Goal: Information Seeking & Learning: Stay updated

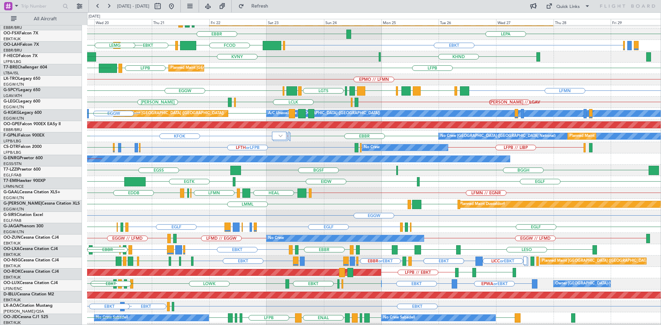
scroll to position [76, 0]
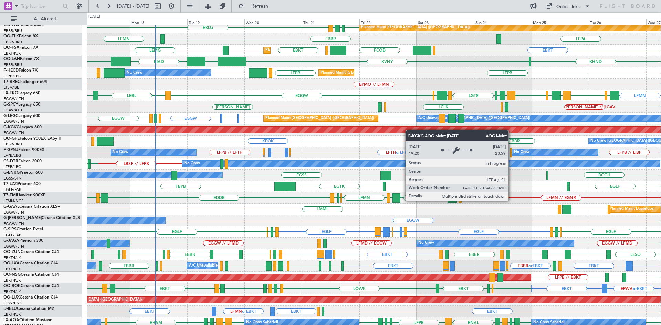
click at [439, 130] on div "AOG Maint [GEOGRAPHIC_DATA] (Ataturk)" at bounding box center [165, 130] width 1303 height 6
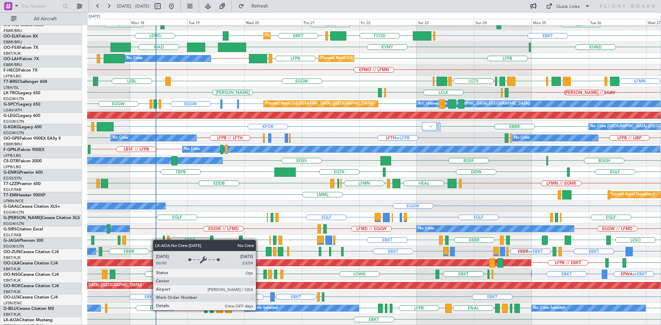
scroll to position [90, 0]
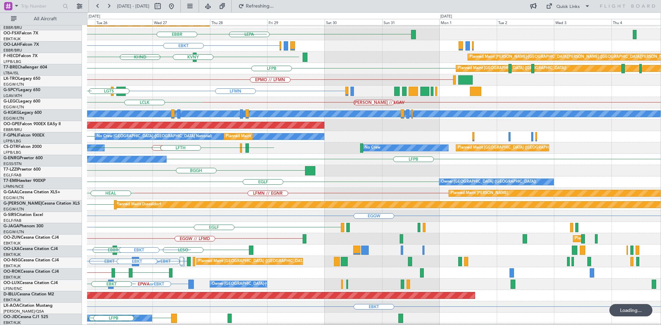
click at [65, 111] on div "Planned Maint Berlin (Brandenburg) LEPA EBBR EBKT KHND Planned Maint Alton-st L…" at bounding box center [330, 168] width 661 height 313
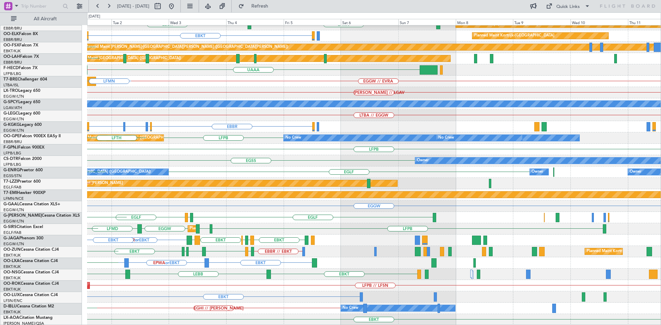
scroll to position [116, 0]
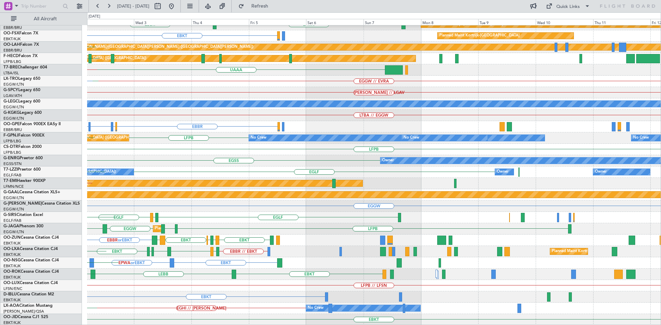
click at [224, 163] on div "EDDB // EBBR EBBR LFMN Planned Maint Kortrijk-Wevelgem LEPA EBKT Planned Maint …" at bounding box center [373, 118] width 573 height 416
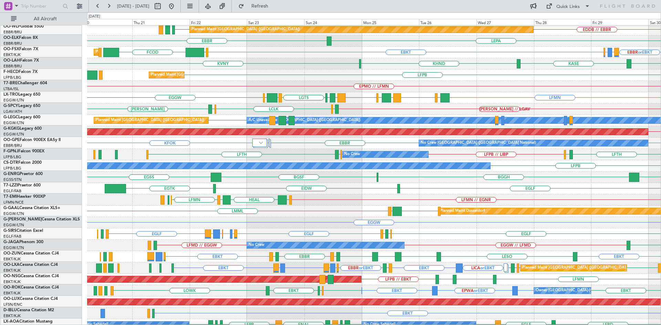
scroll to position [74, 0]
click at [401, 185] on div "EGLF EIDW EGTK Owner London (Farnborough)" at bounding box center [373, 188] width 573 height 11
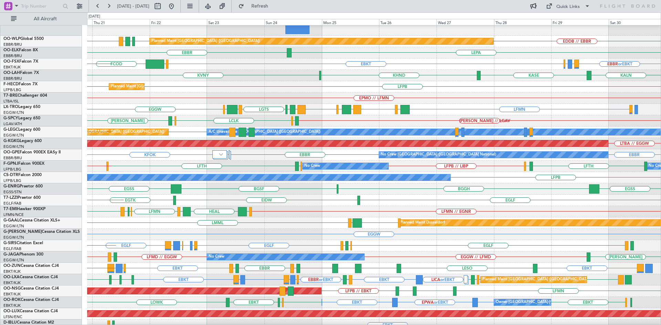
scroll to position [62, 0]
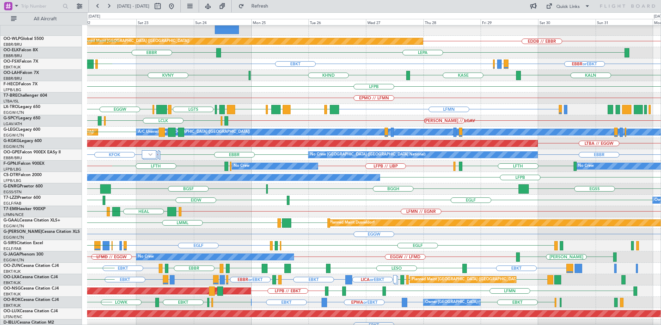
click at [113, 95] on div "EPMO // LFMN" at bounding box center [373, 98] width 573 height 11
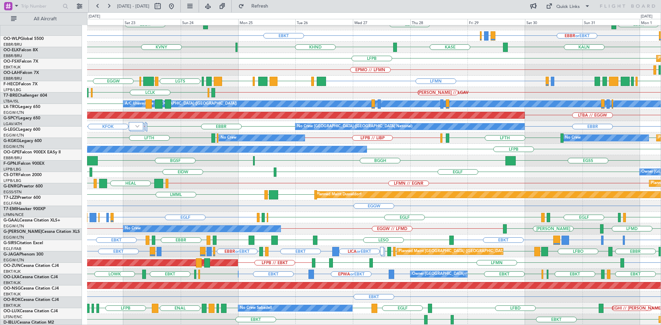
scroll to position [90, 0]
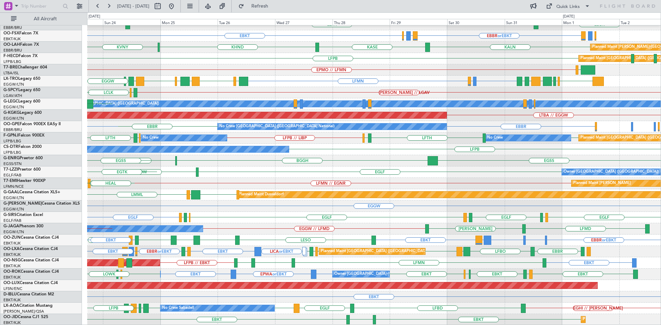
click at [0, 147] on div "EDDB // EBBR Planned Maint Berlin (Brandenburg) LEPA EBBR EBBR EBBR or EBKT LIR…" at bounding box center [330, 168] width 661 height 313
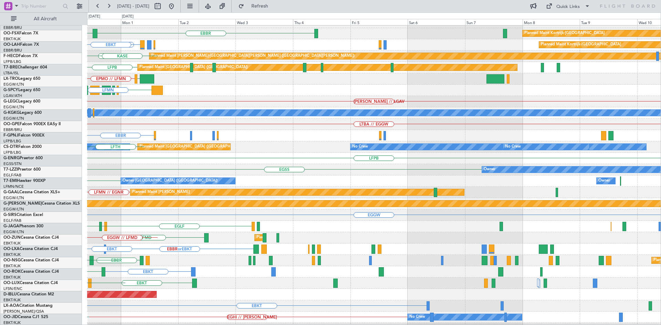
scroll to position [79, 0]
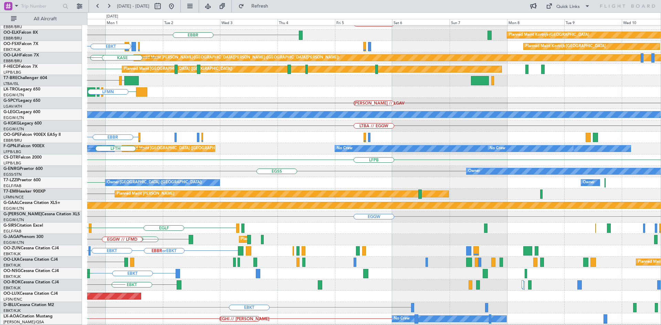
click at [292, 162] on div "LFPB" at bounding box center [373, 159] width 573 height 11
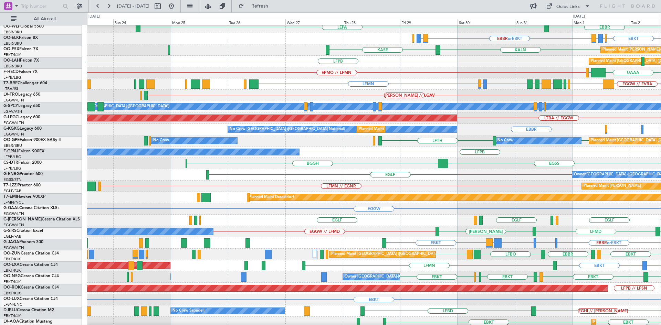
scroll to position [116, 0]
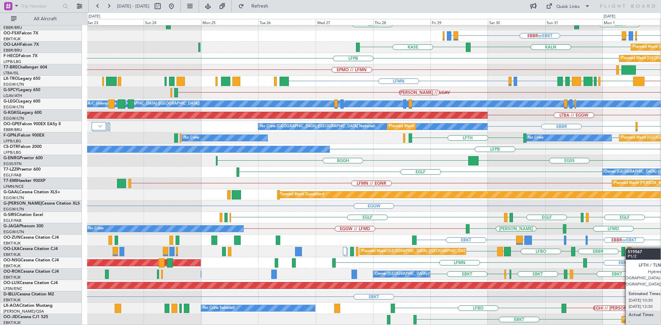
click at [629, 248] on div at bounding box center [629, 251] width 4 height 9
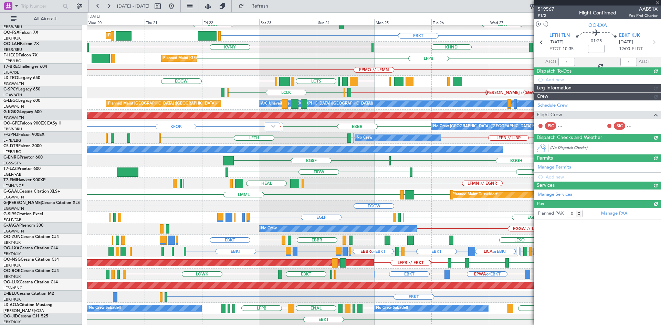
scroll to position [90, 0]
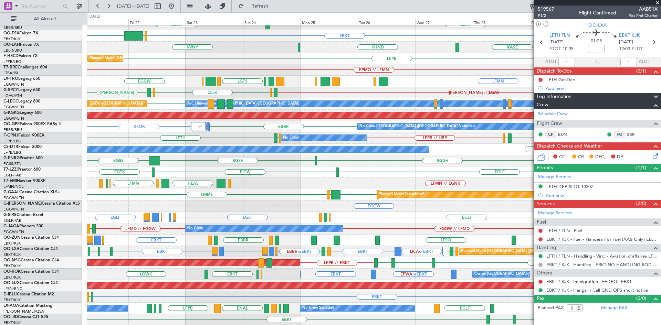
click at [657, 1] on span at bounding box center [657, 3] width 7 height 6
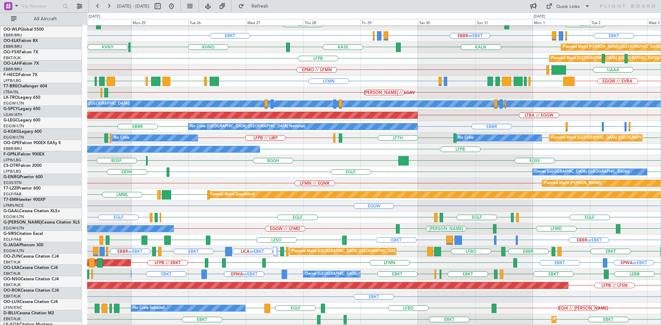
scroll to position [116, 0]
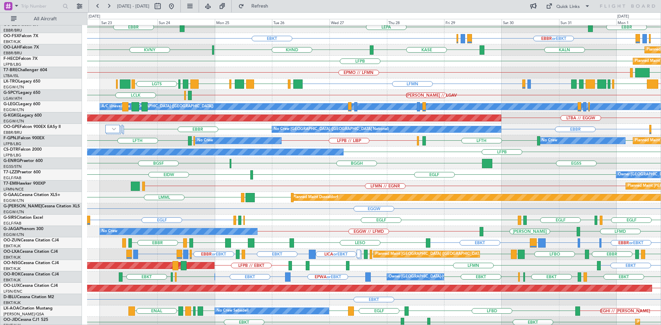
click at [379, 190] on div "Planned Maint Chester LFMN // EGNR" at bounding box center [373, 186] width 573 height 11
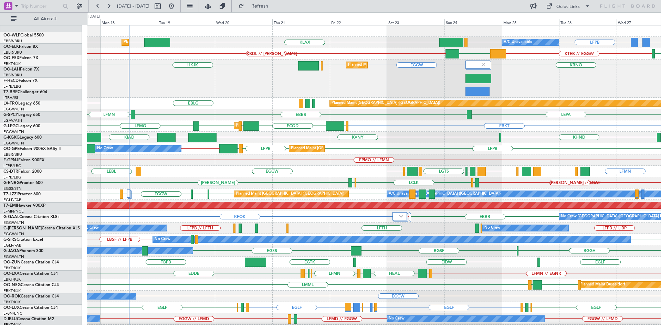
scroll to position [0, 0]
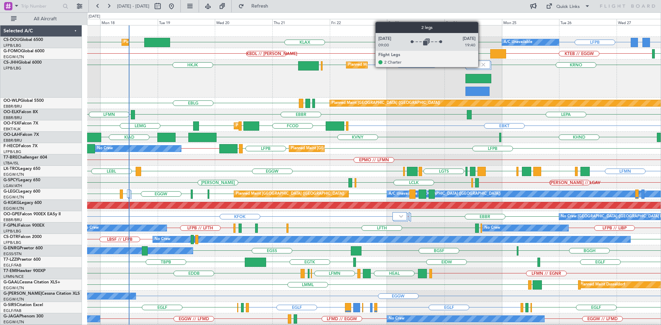
click at [481, 67] on img at bounding box center [483, 65] width 6 height 6
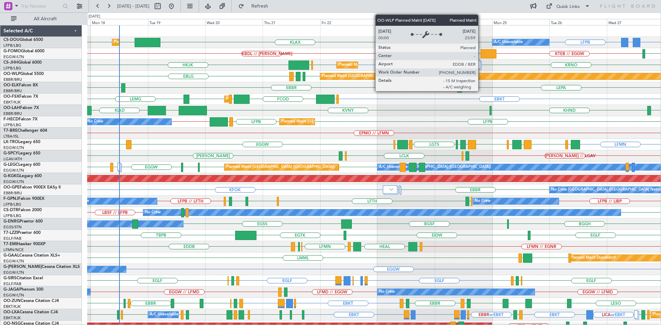
click at [512, 125] on div "LFPB LFPB LFMN LFPB // KIAD Planned Maint Paris (Le Bourget) No Crew KIAD // LF…" at bounding box center [373, 121] width 573 height 11
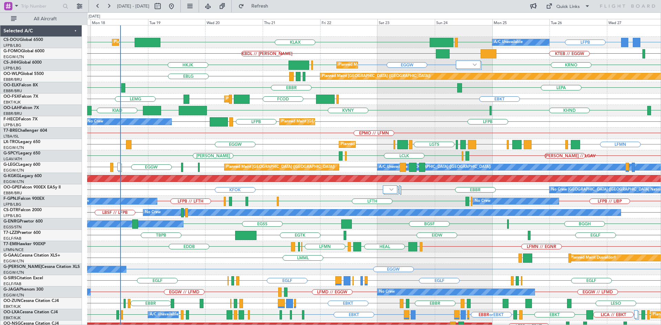
scroll to position [63, 0]
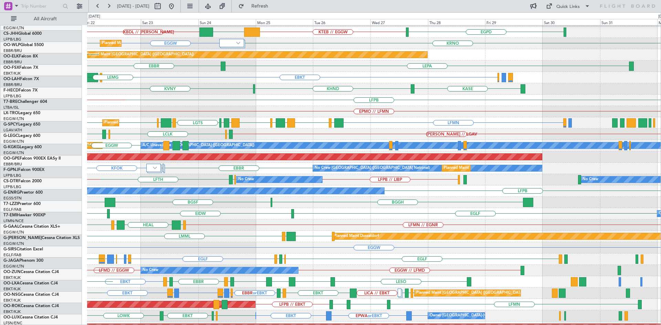
scroll to position [20, 0]
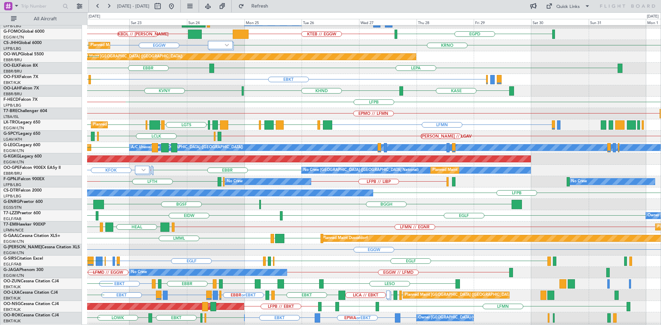
click at [138, 99] on div "LFPB Planned Maint [GEOGRAPHIC_DATA] ([GEOGRAPHIC_DATA]) Planned Maint [GEOGRAP…" at bounding box center [373, 102] width 573 height 11
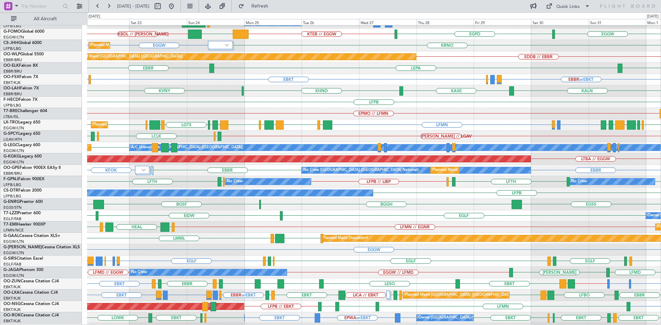
scroll to position [63, 0]
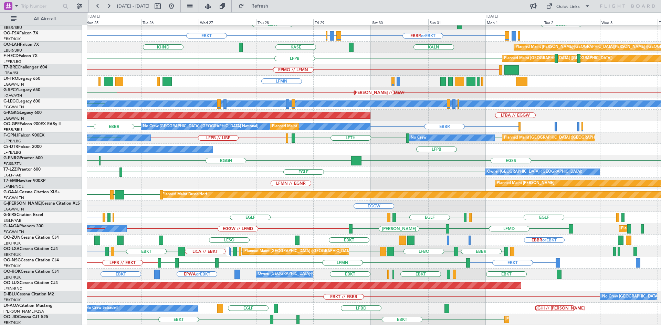
click at [336, 274] on div "Owner [GEOGRAPHIC_DATA]-[GEOGRAPHIC_DATA] EBKT EBKT EPWA or EBKT EBKT LFTZ EBKT…" at bounding box center [373, 274] width 573 height 11
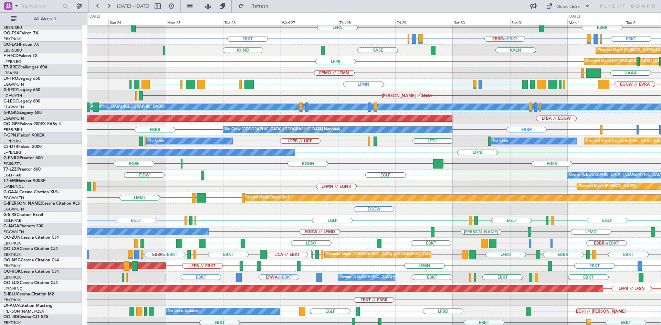
scroll to position [60, 0]
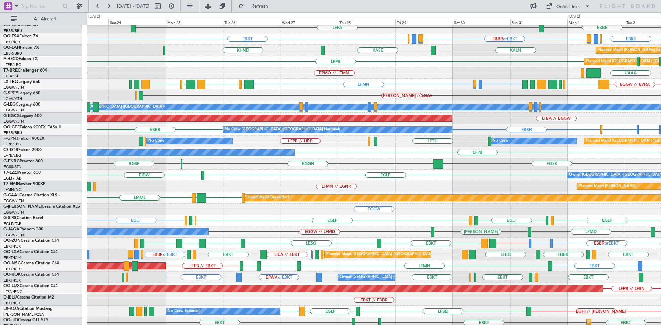
click at [347, 84] on div "LFMN LDSP or LFMN LFMN EGGW // EVRA LCLK LLBG LCLK LFMN LLBG LGAV LLBG LCLK LFM…" at bounding box center [373, 84] width 573 height 11
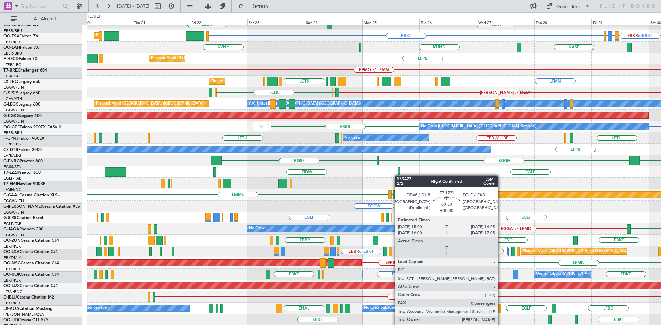
scroll to position [63, 0]
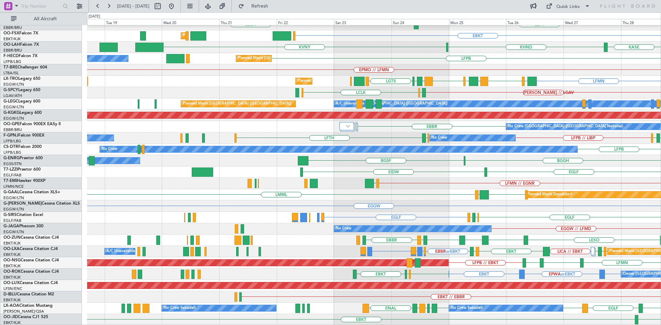
click at [485, 166] on div "Planned Maint [GEOGRAPHIC_DATA] ([GEOGRAPHIC_DATA]) EDDB // EBBR LEPA [GEOGRAPH…" at bounding box center [373, 143] width 573 height 363
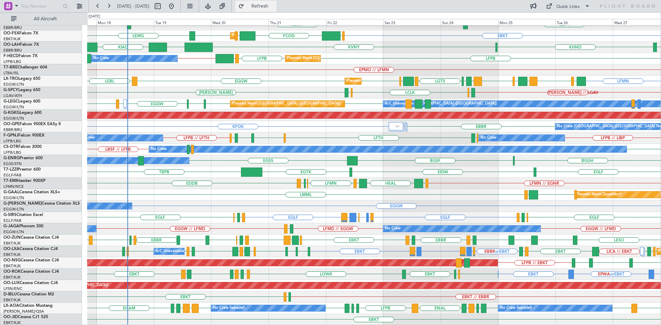
click at [276, 2] on button "Refresh" at bounding box center [255, 6] width 41 height 11
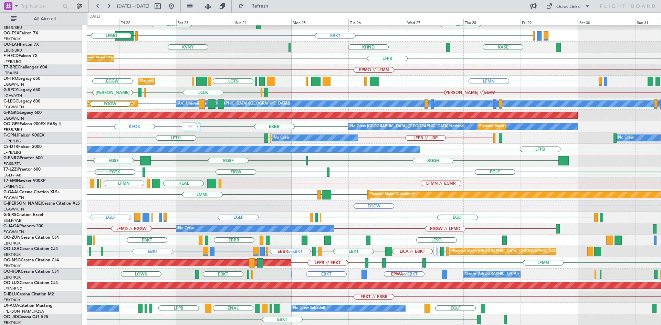
click at [231, 156] on div "BGGH [GEOGRAPHIC_DATA] BGSF Owner" at bounding box center [373, 160] width 573 height 11
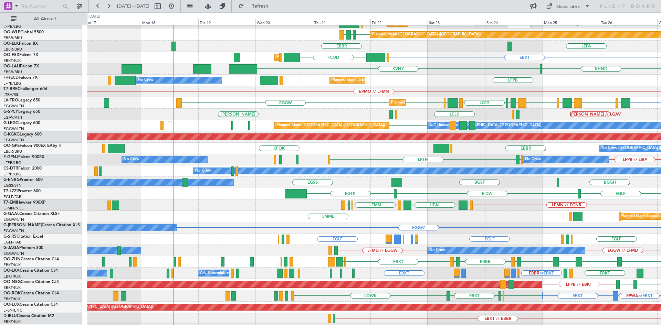
scroll to position [43, 0]
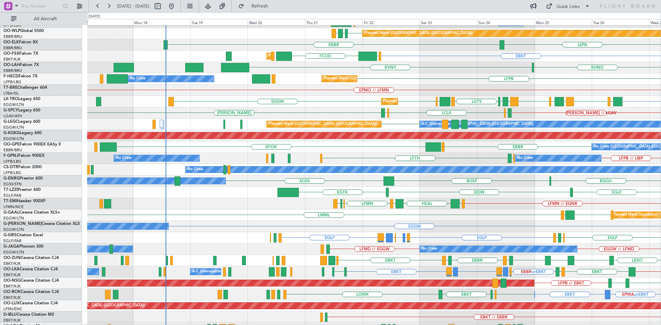
click at [416, 60] on div "EBKT EGGW FCOD Planned Maint [GEOGRAPHIC_DATA]-[GEOGRAPHIC_DATA] EBBR or EBKT L…" at bounding box center [373, 56] width 573 height 11
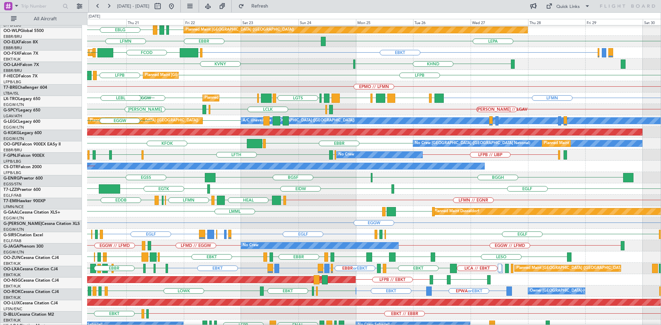
click at [260, 104] on div "[PERSON_NAME] // LGAV [PERSON_NAME][GEOGRAPHIC_DATA] LCLK [GEOGRAPHIC_DATA]" at bounding box center [373, 109] width 573 height 11
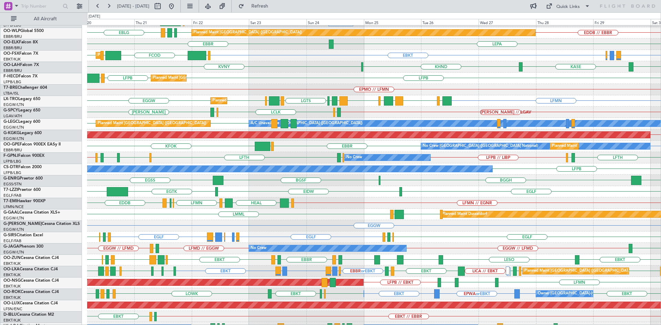
scroll to position [41, 0]
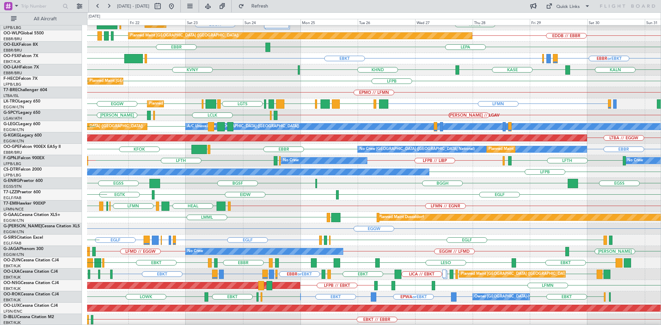
click at [266, 148] on div "No Crew [GEOGRAPHIC_DATA] ([GEOGRAPHIC_DATA] National) [GEOGRAPHIC_DATA] KFOK […" at bounding box center [373, 149] width 573 height 11
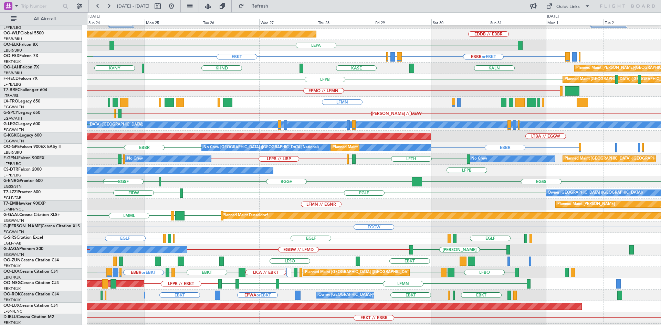
scroll to position [43, 0]
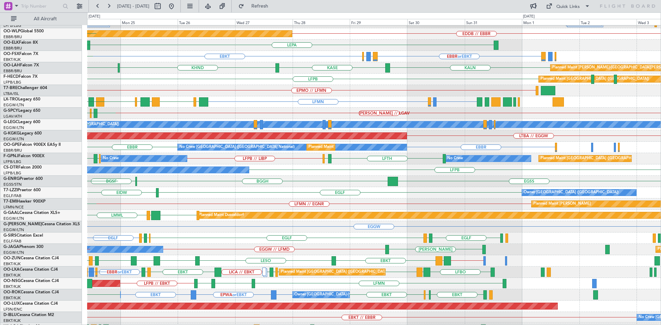
click at [335, 94] on div "EPMO // LFMN" at bounding box center [373, 90] width 573 height 11
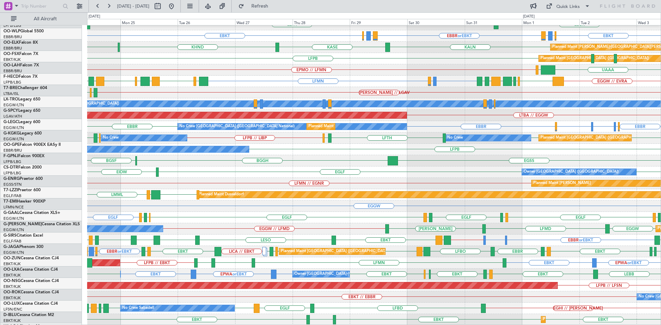
scroll to position [63, 0]
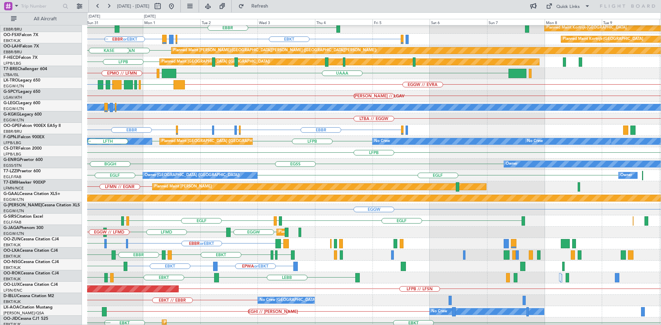
click at [107, 180] on div "EGLF [GEOGRAPHIC_DATA] Owner London ([GEOGRAPHIC_DATA]) Owner Owner" at bounding box center [373, 175] width 573 height 11
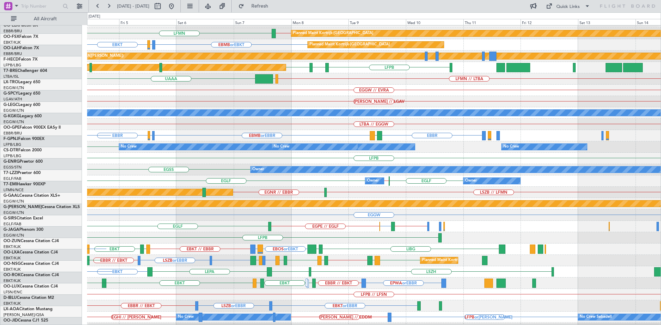
scroll to position [54, 0]
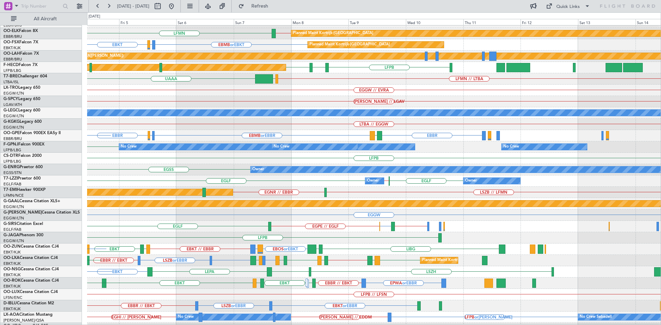
click at [250, 170] on div "Owner" at bounding box center [611, 170] width 723 height 6
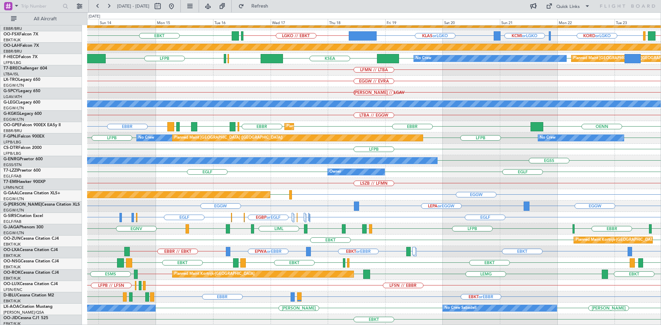
scroll to position [63, 0]
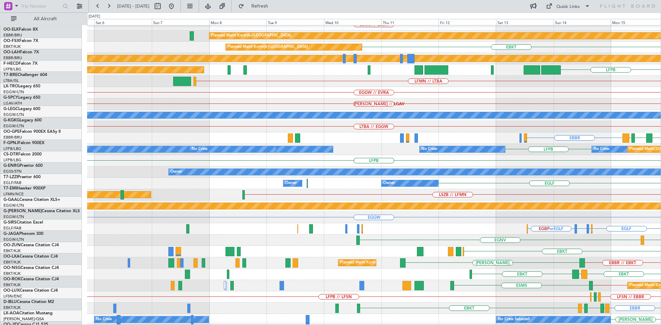
click at [660, 162] on html "[DATE] - [DATE] Refresh Quick Links All Aircraft LFPB EDDB // EBBR Planned Main…" at bounding box center [330, 162] width 661 height 325
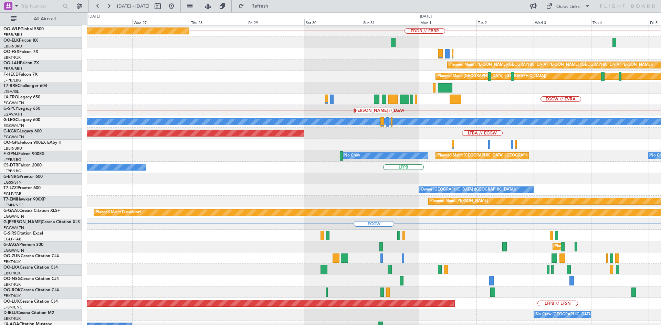
click at [660, 189] on html "[DATE] - [DATE] Refresh Quick Links All Aircraft EDDB // EBBR Planned Maint [GE…" at bounding box center [330, 162] width 661 height 325
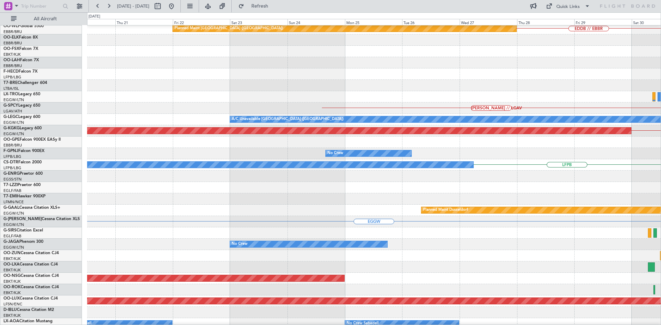
click at [595, 197] on div "Planned Maint [PERSON_NAME]" at bounding box center [373, 198] width 573 height 11
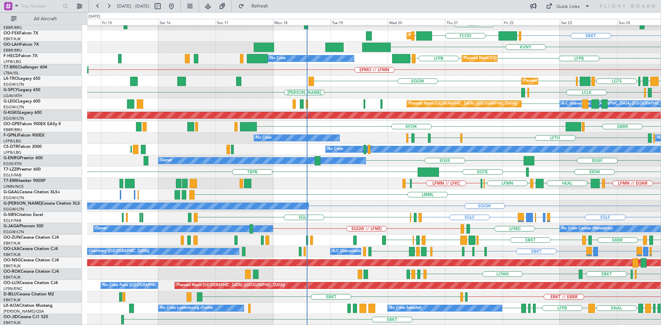
scroll to position [63, 0]
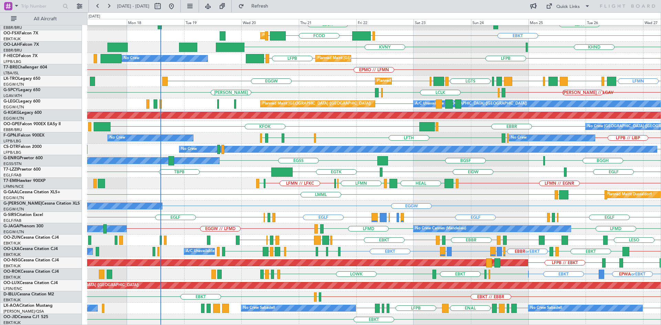
click at [333, 187] on div "EDDB EBLG LDDU EBLG Planned Maint [GEOGRAPHIC_DATA] ([GEOGRAPHIC_DATA]) EDDB //…" at bounding box center [373, 143] width 573 height 363
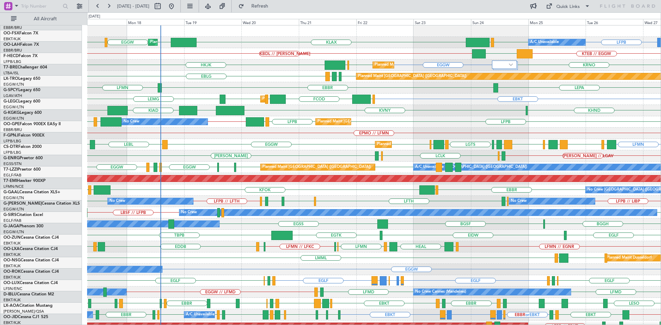
scroll to position [0, 0]
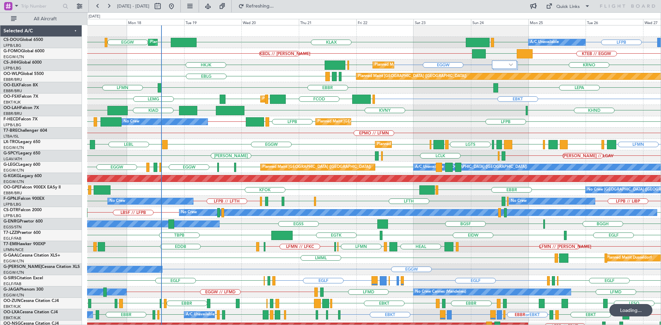
click at [0, 86] on div "LFPB LFPB EGGW KLAX EGGW EGGW LFPB Planned Maint [GEOGRAPHIC_DATA] ([GEOGRAPHIC…" at bounding box center [330, 168] width 661 height 313
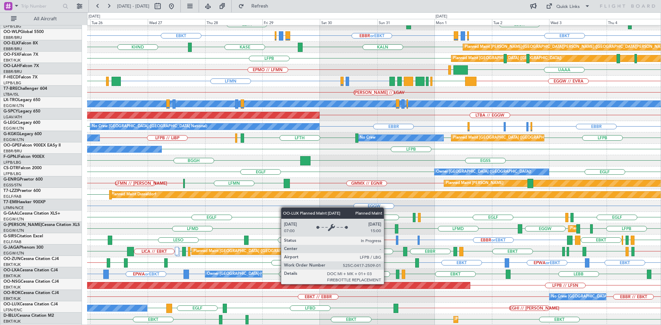
scroll to position [63, 0]
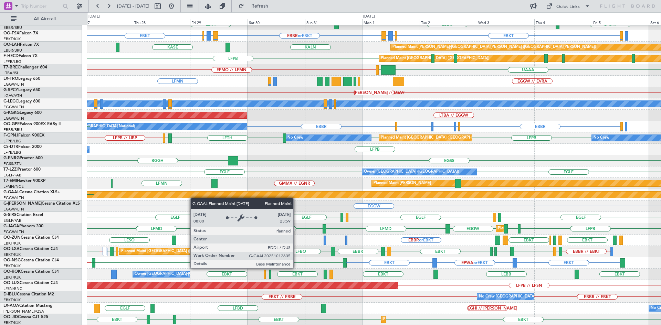
click at [149, 193] on div "Planned Maint [GEOGRAPHIC_DATA] ([GEOGRAPHIC_DATA]) EDDB // EBBR [GEOGRAPHIC_DA…" at bounding box center [373, 143] width 573 height 363
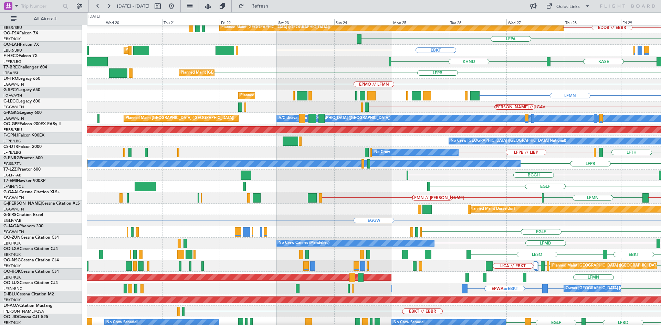
scroll to position [50, 0]
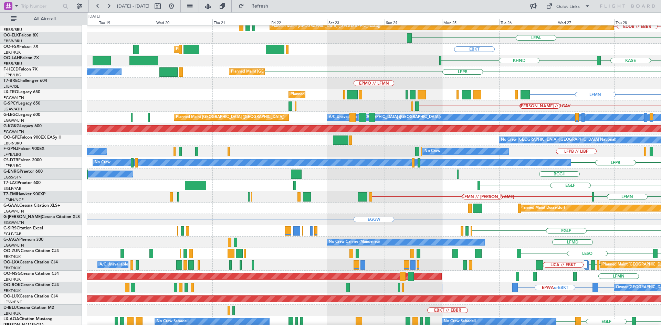
click at [660, 168] on html "[DATE] - [DATE] Refresh Quick Links All Aircraft [GEOGRAPHIC_DATA] Planned Main…" at bounding box center [330, 162] width 661 height 325
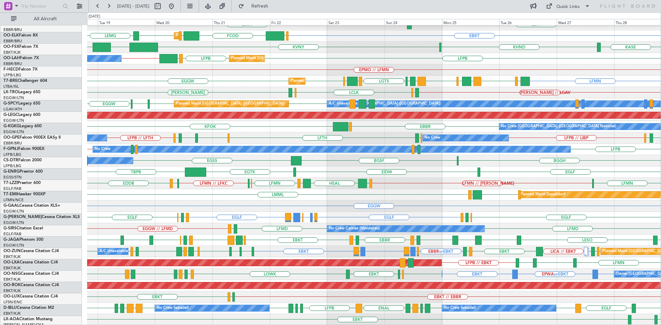
scroll to position [63, 0]
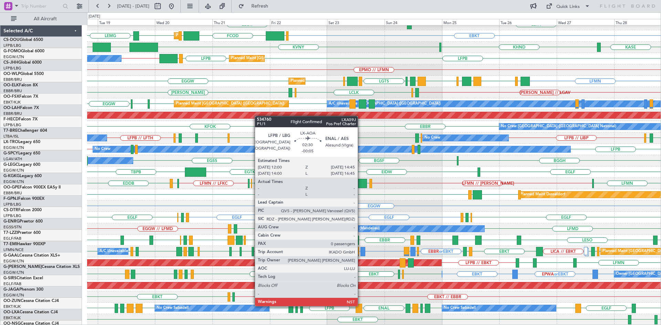
scroll to position [63, 0]
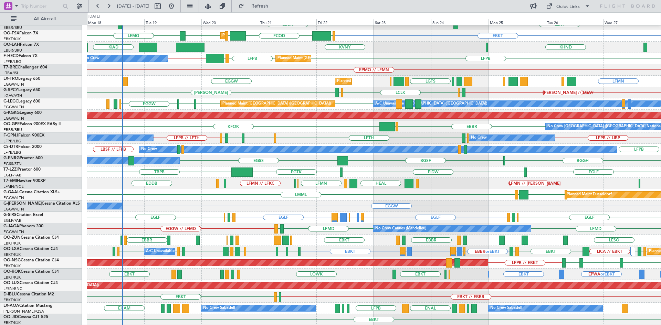
click at [452, 275] on div "EDDB // EBBR EDDB EBLG LDDU EBLG Planned Maint Berlin (Brandenburg) LEPA EBBR E…" at bounding box center [373, 143] width 573 height 363
